Goal: Information Seeking & Learning: Get advice/opinions

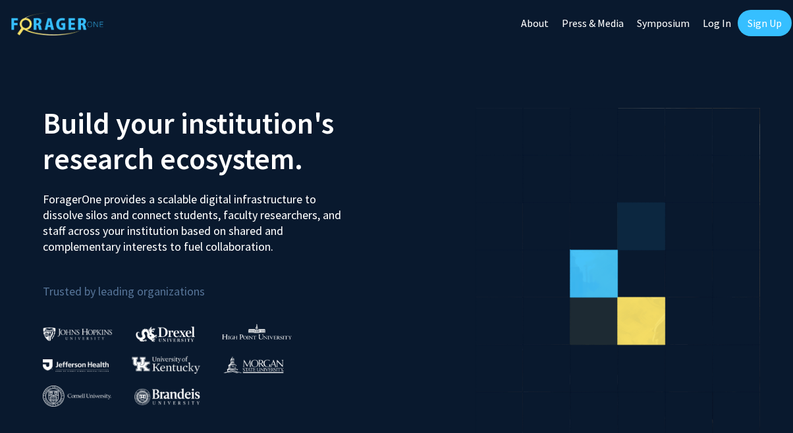
click at [721, 22] on link "Log In" at bounding box center [716, 23] width 41 height 46
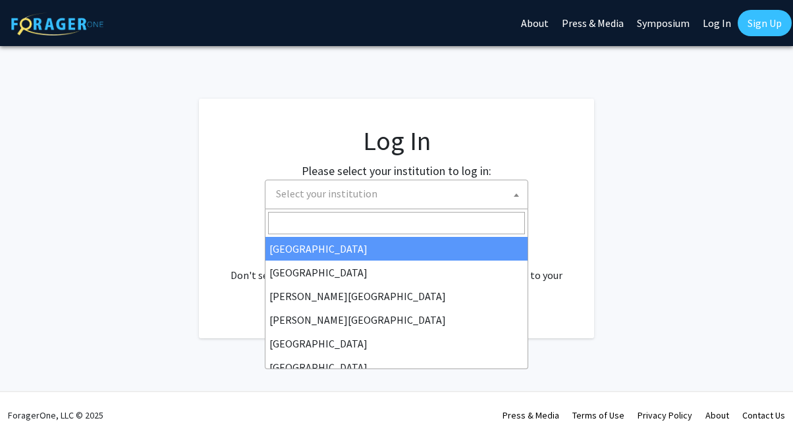
click at [436, 181] on span "Select your institution" at bounding box center [399, 193] width 257 height 27
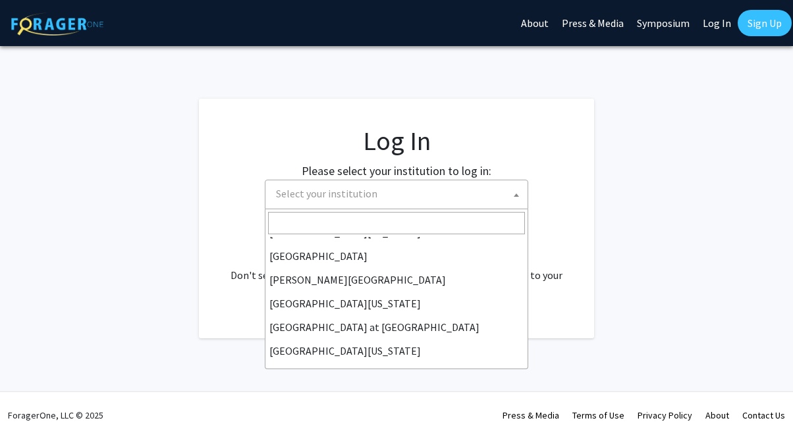
scroll to position [461, 0]
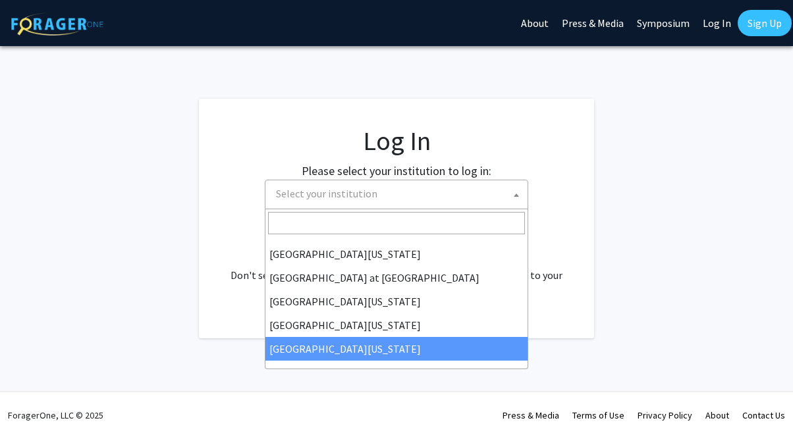
select select "33"
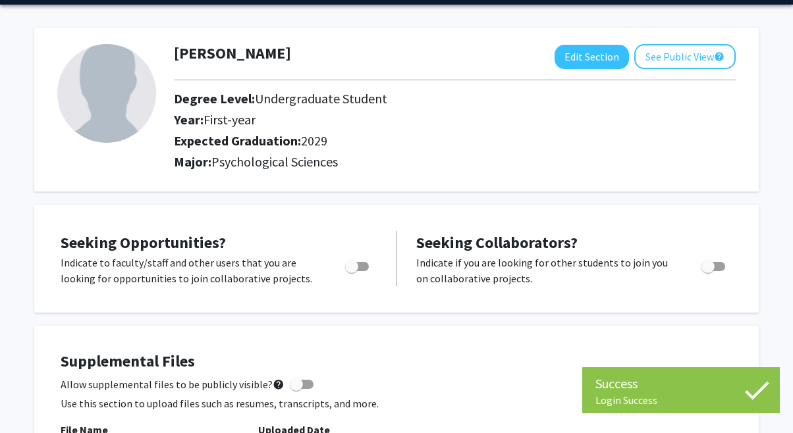
scroll to position [43, 0]
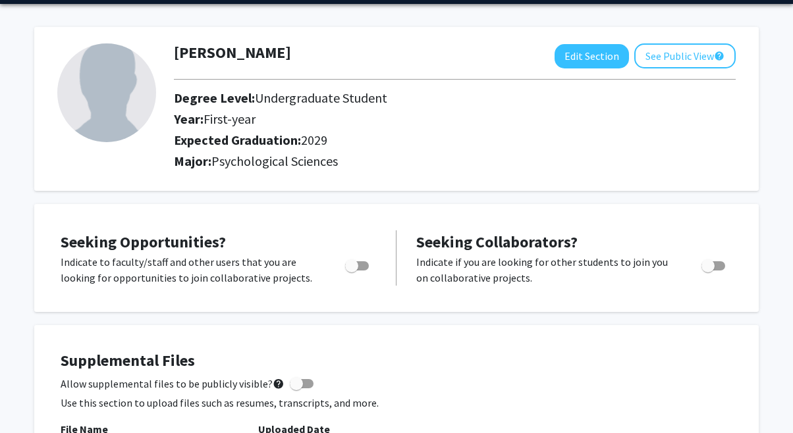
click at [365, 266] on span "Toggle" at bounding box center [357, 265] width 24 height 9
click at [352, 271] on input "Are you actively seeking opportunities?" at bounding box center [351, 271] width 1 height 1
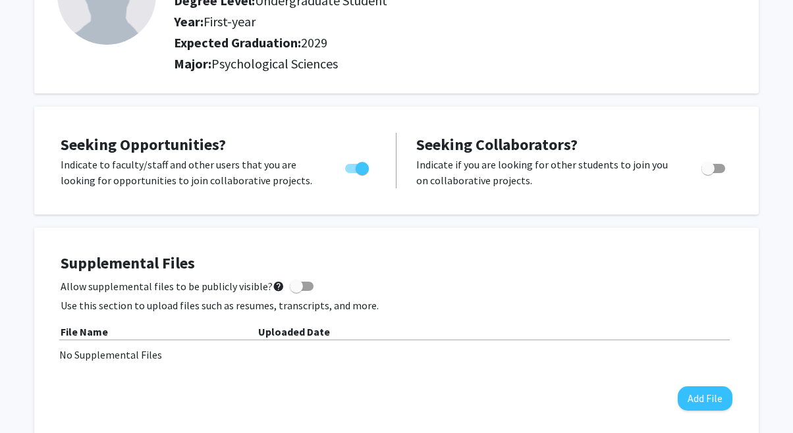
scroll to position [0, 0]
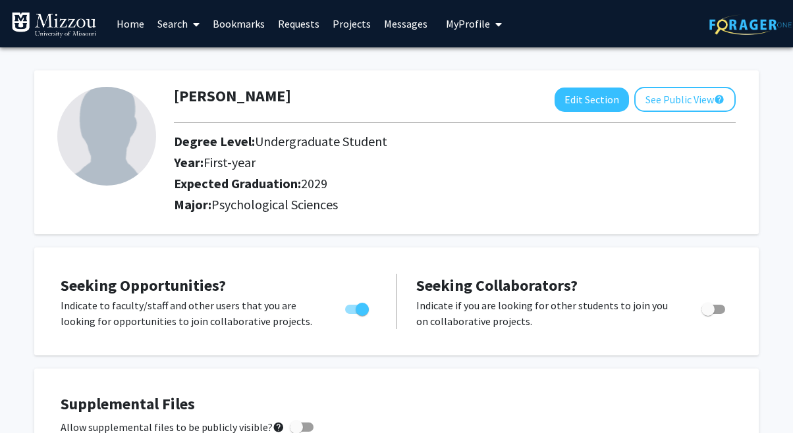
click at [349, 307] on span "Toggle" at bounding box center [357, 309] width 24 height 9
click at [351, 314] on input "Are you actively seeking opportunities?" at bounding box center [351, 314] width 1 height 1
checkbox input "false"
click at [358, 16] on link "Projects" at bounding box center [351, 24] width 51 height 46
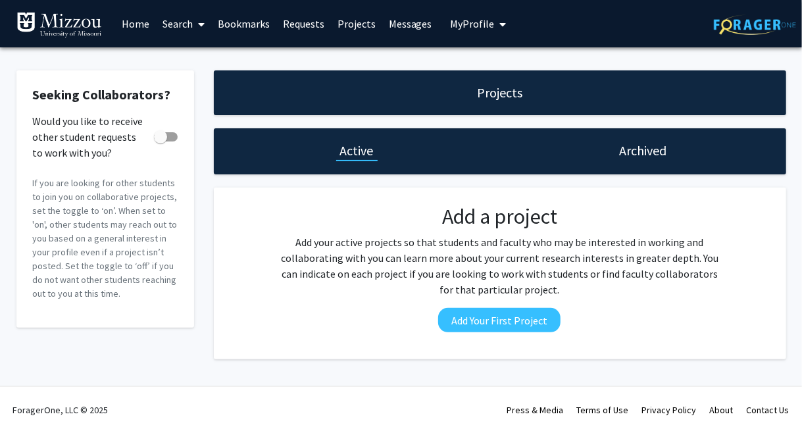
click at [450, 92] on div "Projects" at bounding box center [500, 92] width 573 height 45
click at [492, 99] on h1 "Projects" at bounding box center [499, 93] width 45 height 18
click at [134, 22] on link "Home" at bounding box center [135, 24] width 41 height 46
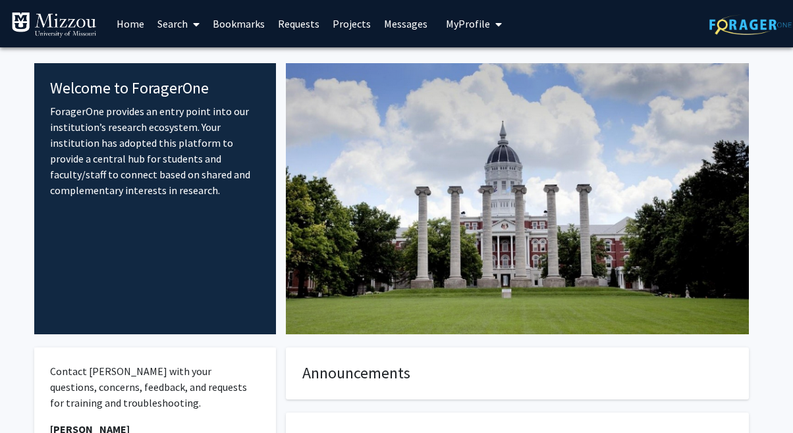
click at [365, 20] on link "Projects" at bounding box center [351, 24] width 51 height 46
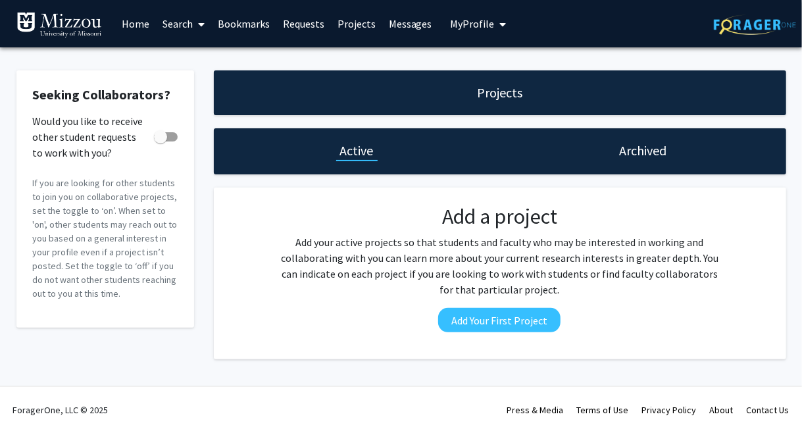
click at [403, 24] on link "Messages" at bounding box center [410, 24] width 57 height 46
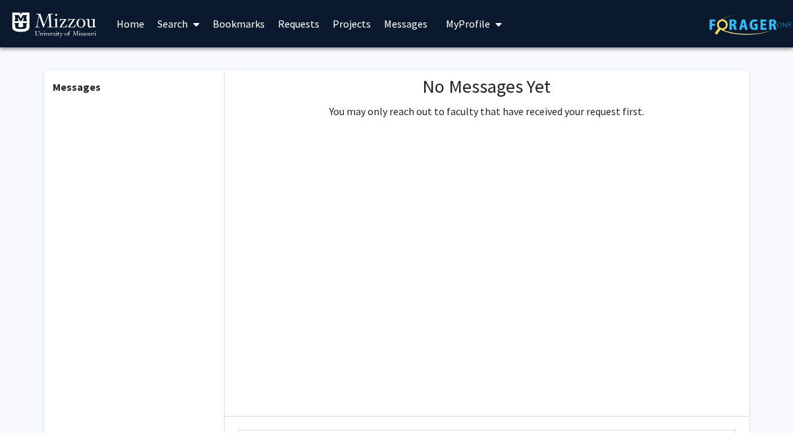
click at [462, 26] on span "My Profile" at bounding box center [468, 23] width 44 height 13
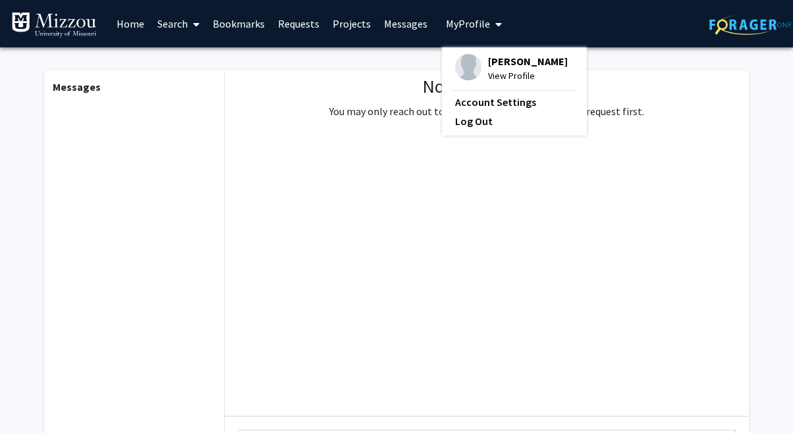
click at [174, 32] on link "Search" at bounding box center [178, 24] width 55 height 46
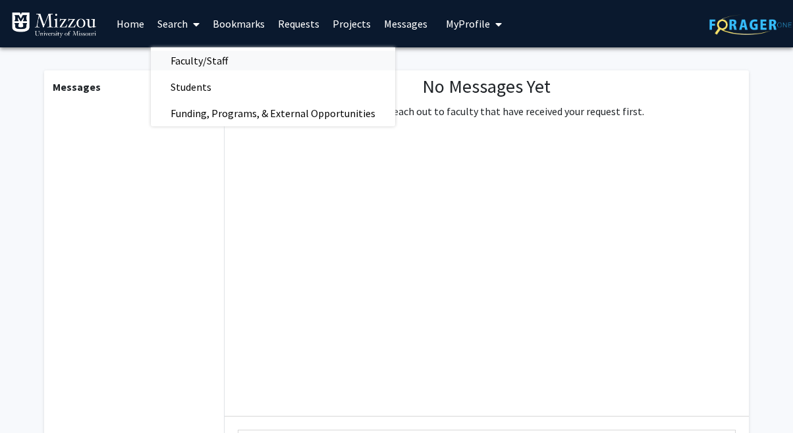
click at [202, 65] on span "Faculty/Staff" at bounding box center [199, 60] width 97 height 26
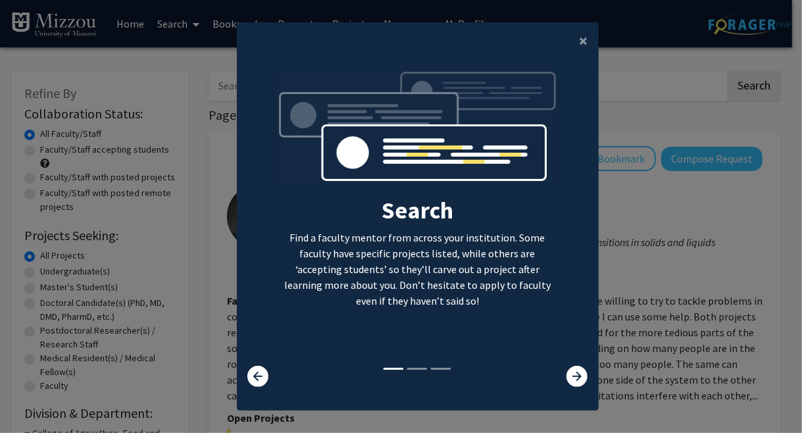
click at [573, 361] on div "Search Find a faculty mentor from across your institution. Some faculty have sp…" at bounding box center [418, 218] width 361 height 296
click at [575, 372] on icon at bounding box center [577, 376] width 21 height 21
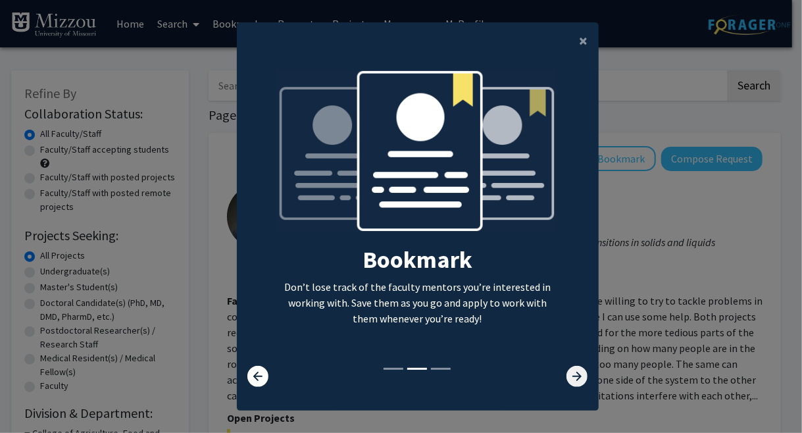
click at [575, 372] on icon at bounding box center [577, 376] width 21 height 21
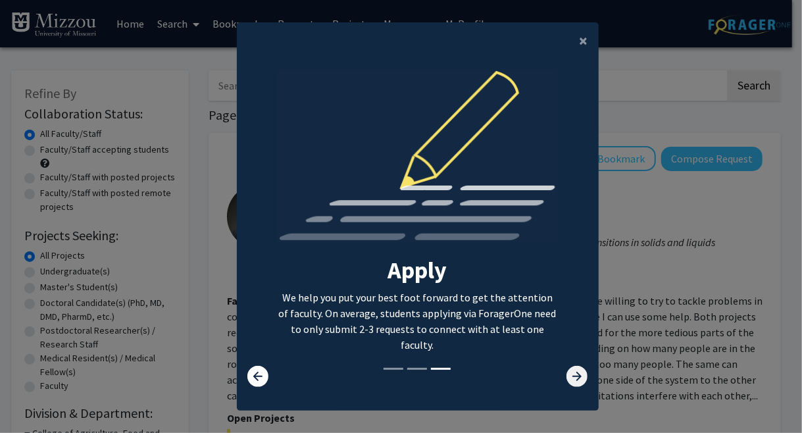
click at [575, 372] on icon at bounding box center [577, 376] width 21 height 21
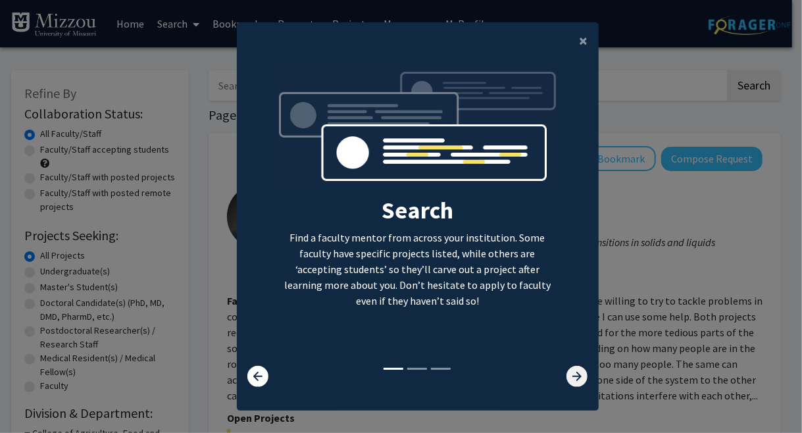
click at [575, 372] on icon at bounding box center [577, 376] width 21 height 21
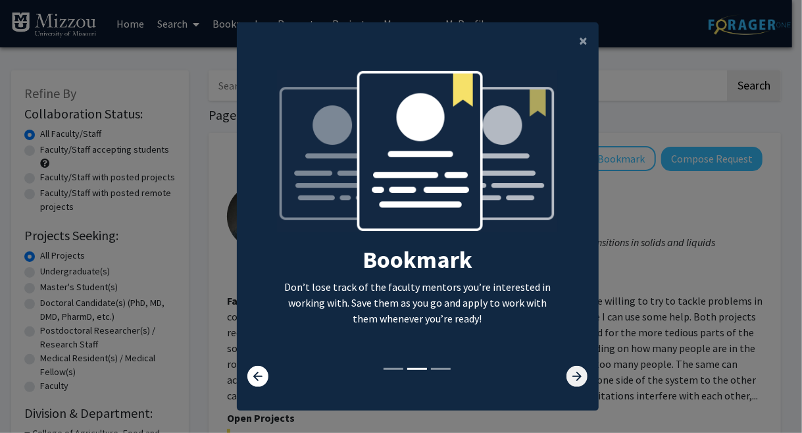
click at [575, 372] on icon at bounding box center [577, 376] width 21 height 21
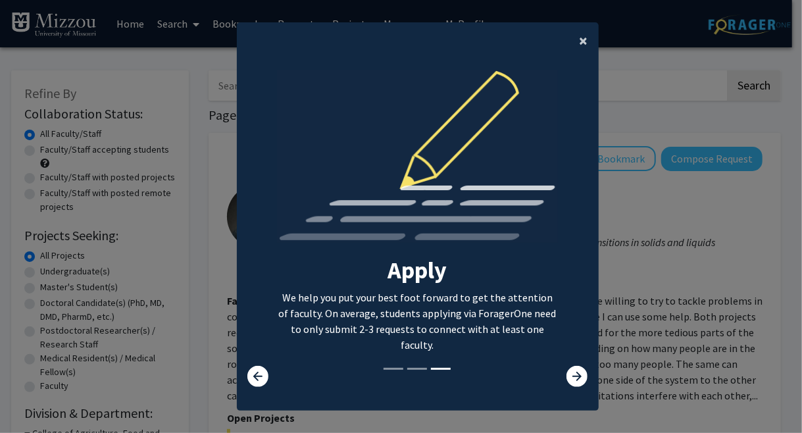
click at [580, 40] on span "×" at bounding box center [584, 40] width 9 height 20
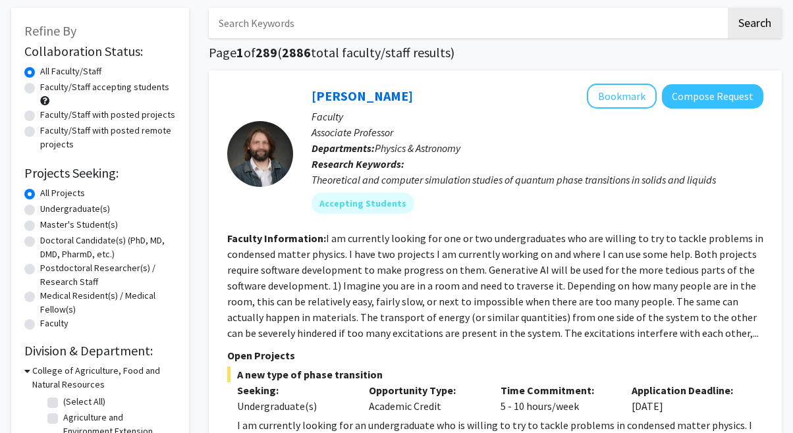
scroll to position [63, 0]
click at [92, 209] on label "Undergraduate(s)" at bounding box center [75, 208] width 70 height 14
click at [49, 209] on input "Undergraduate(s)" at bounding box center [44, 205] width 9 height 9
radio input "true"
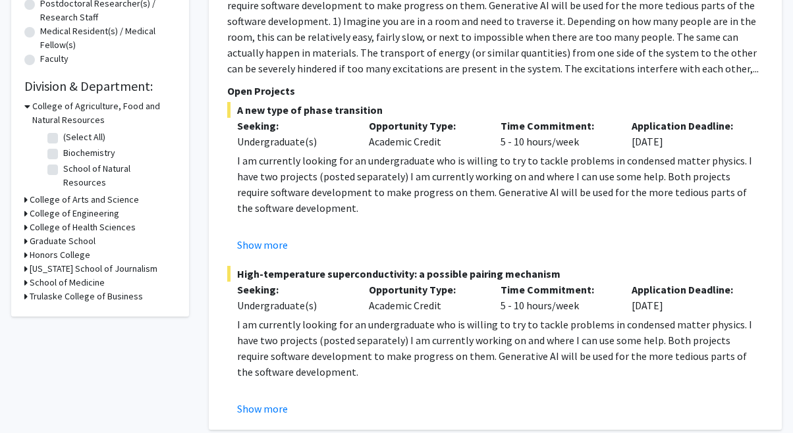
scroll to position [340, 0]
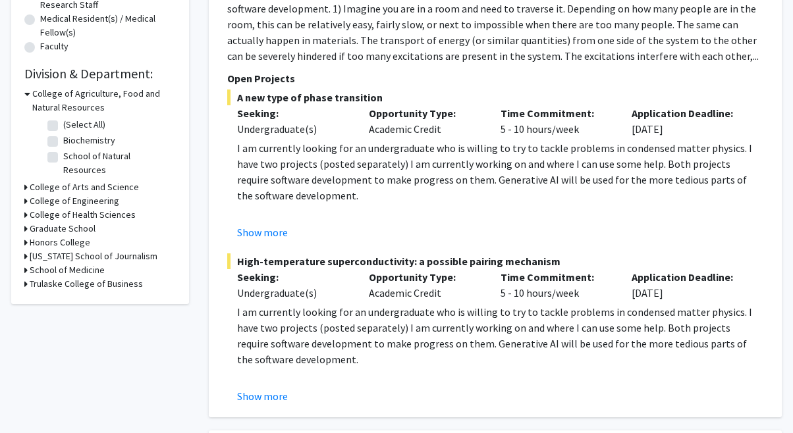
click at [88, 208] on h3 "College of Health Sciences" at bounding box center [83, 215] width 106 height 14
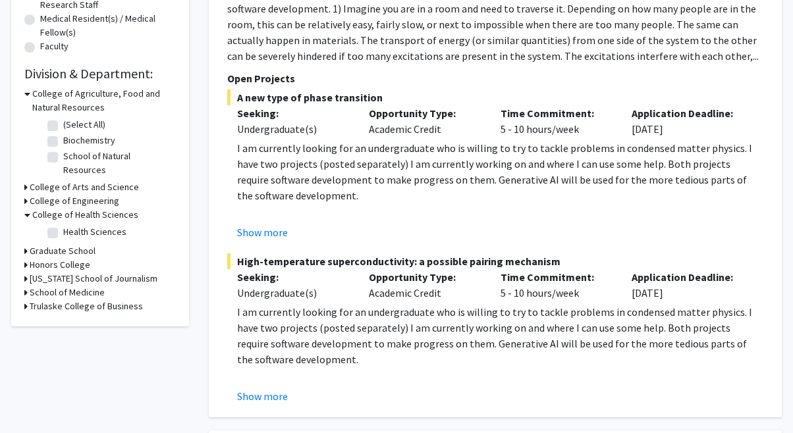
click at [66, 258] on h3 "Honors College" at bounding box center [60, 265] width 61 height 14
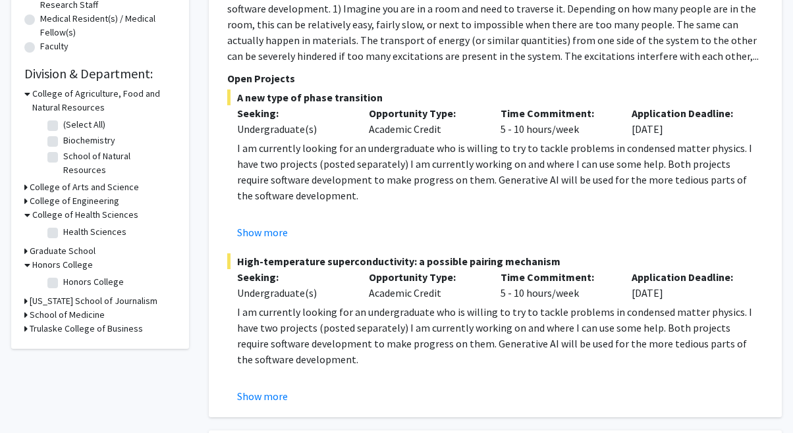
click at [63, 144] on label "Biochemistry" at bounding box center [89, 141] width 52 height 14
click at [63, 142] on input "Biochemistry" at bounding box center [67, 138] width 9 height 9
checkbox input "true"
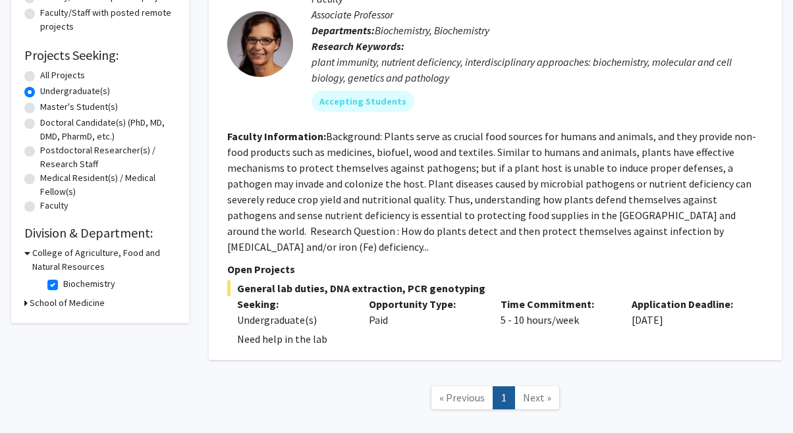
scroll to position [184, 0]
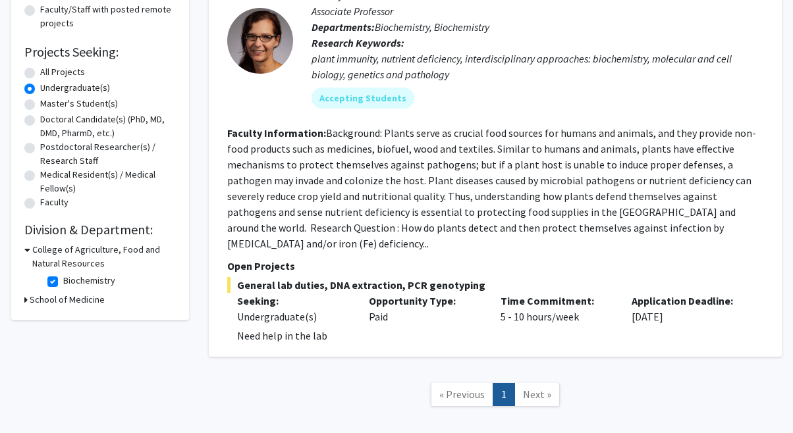
click at [63, 282] on label "Biochemistry" at bounding box center [89, 281] width 52 height 14
click at [63, 282] on input "Biochemistry" at bounding box center [67, 278] width 9 height 9
checkbox input "false"
